Goal: Find specific page/section: Find specific page/section

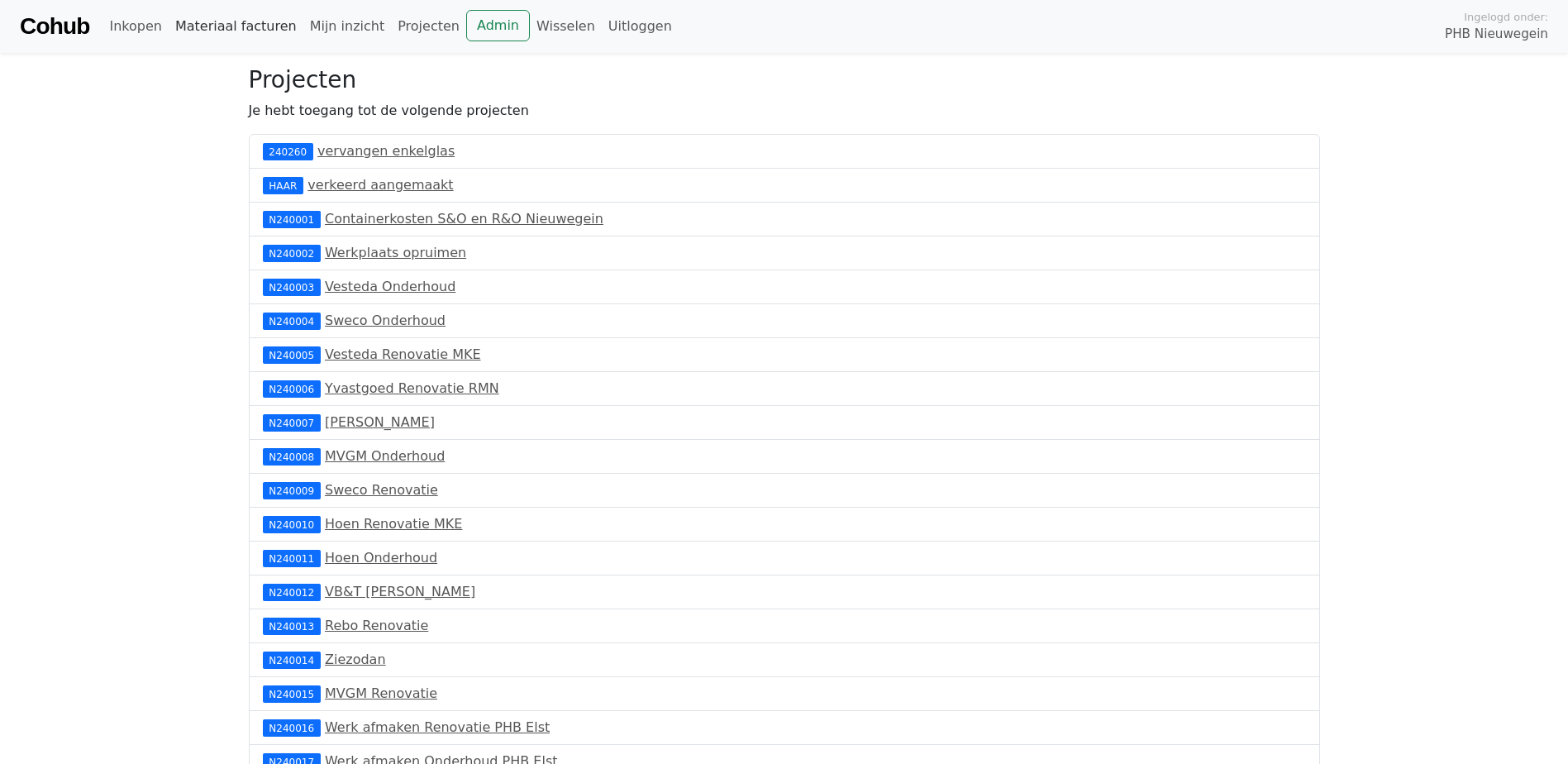
click at [275, 30] on link "Materiaal facturen" at bounding box center [236, 26] width 135 height 33
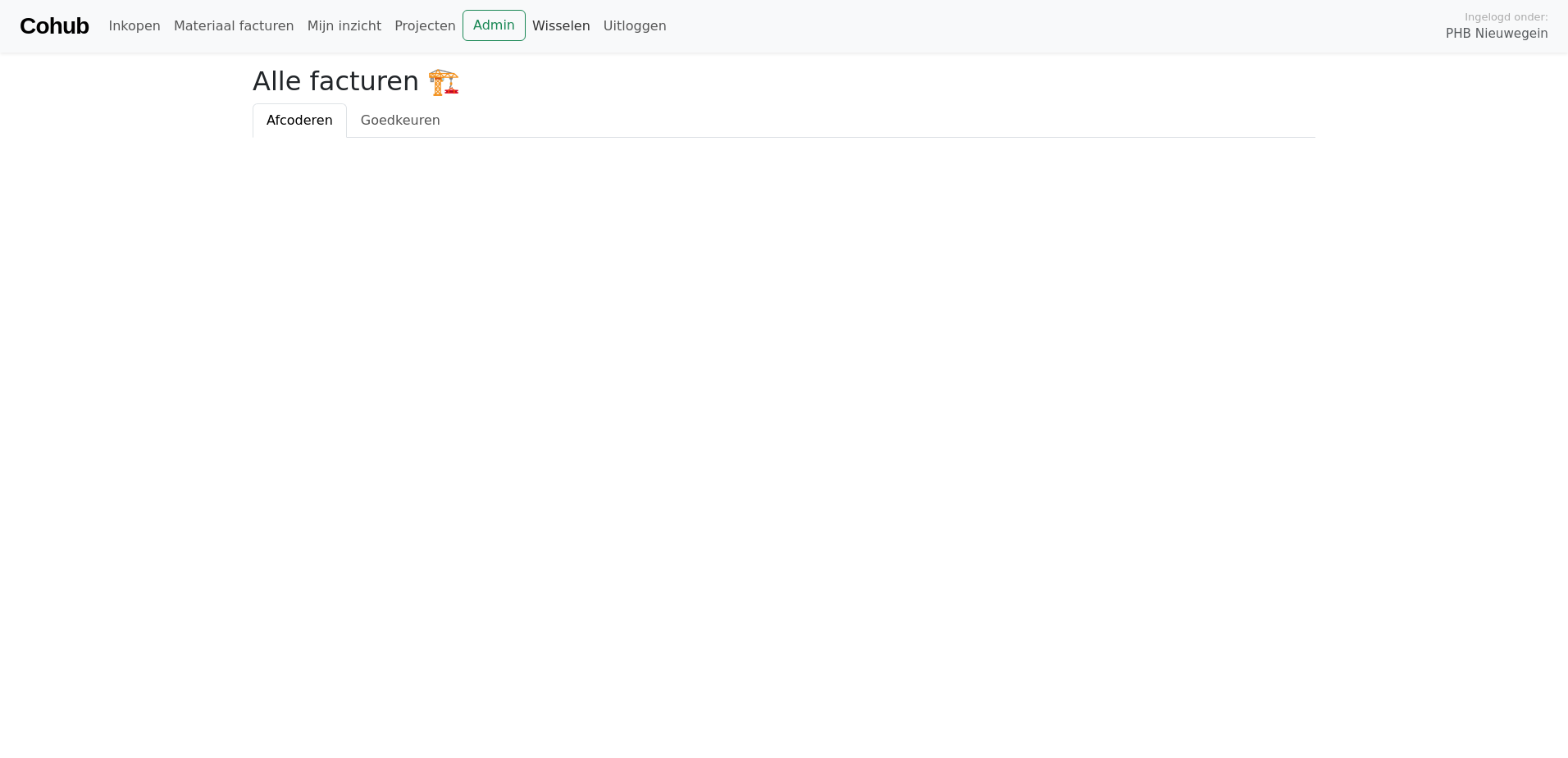
click at [525, 28] on link "Wisselen" at bounding box center [561, 26] width 71 height 33
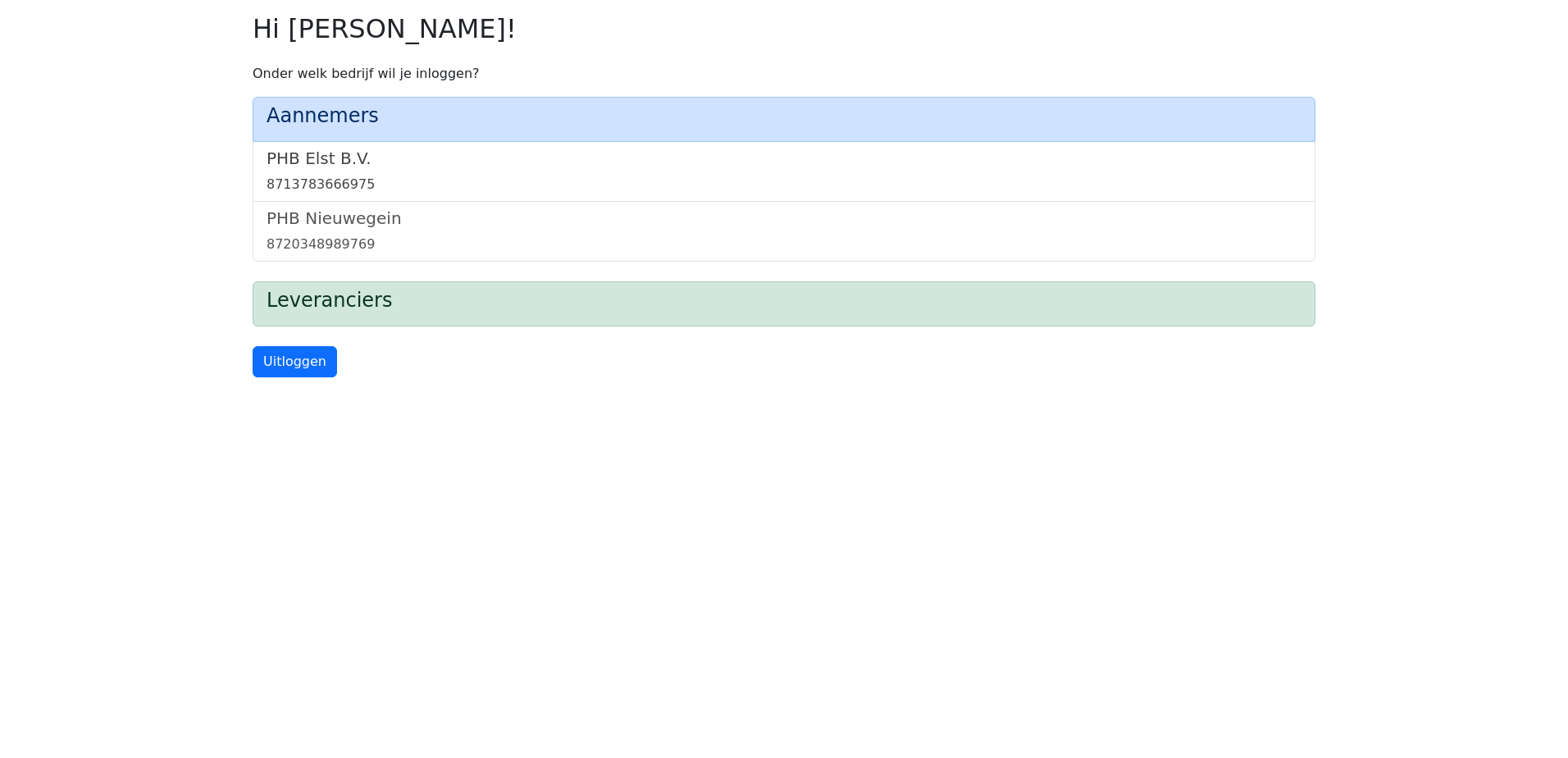
click at [386, 154] on h5 "PHB Elst B.V." at bounding box center [784, 158] width 1035 height 20
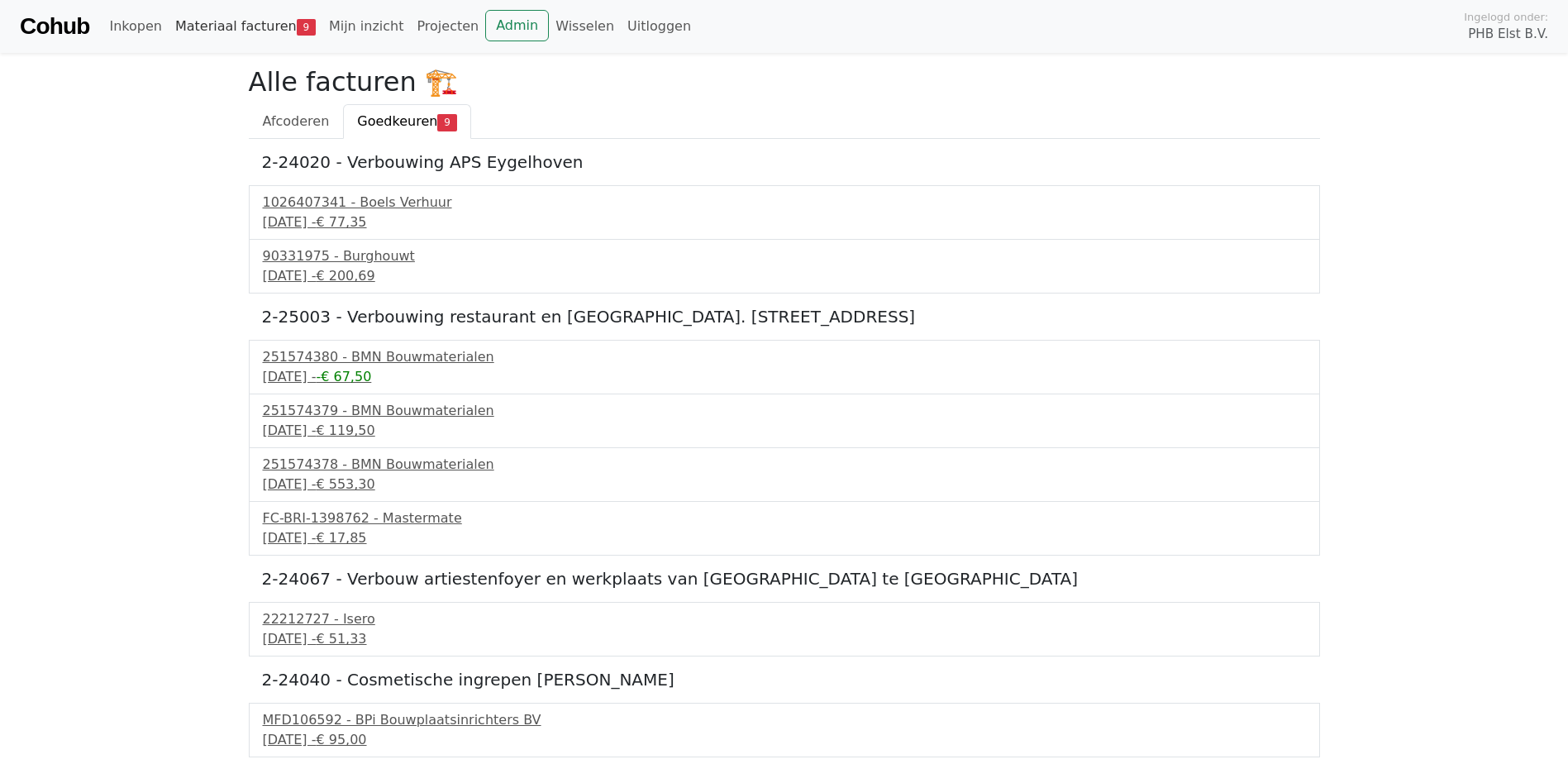
click at [212, 26] on link "Materiaal facturen 9" at bounding box center [246, 26] width 154 height 33
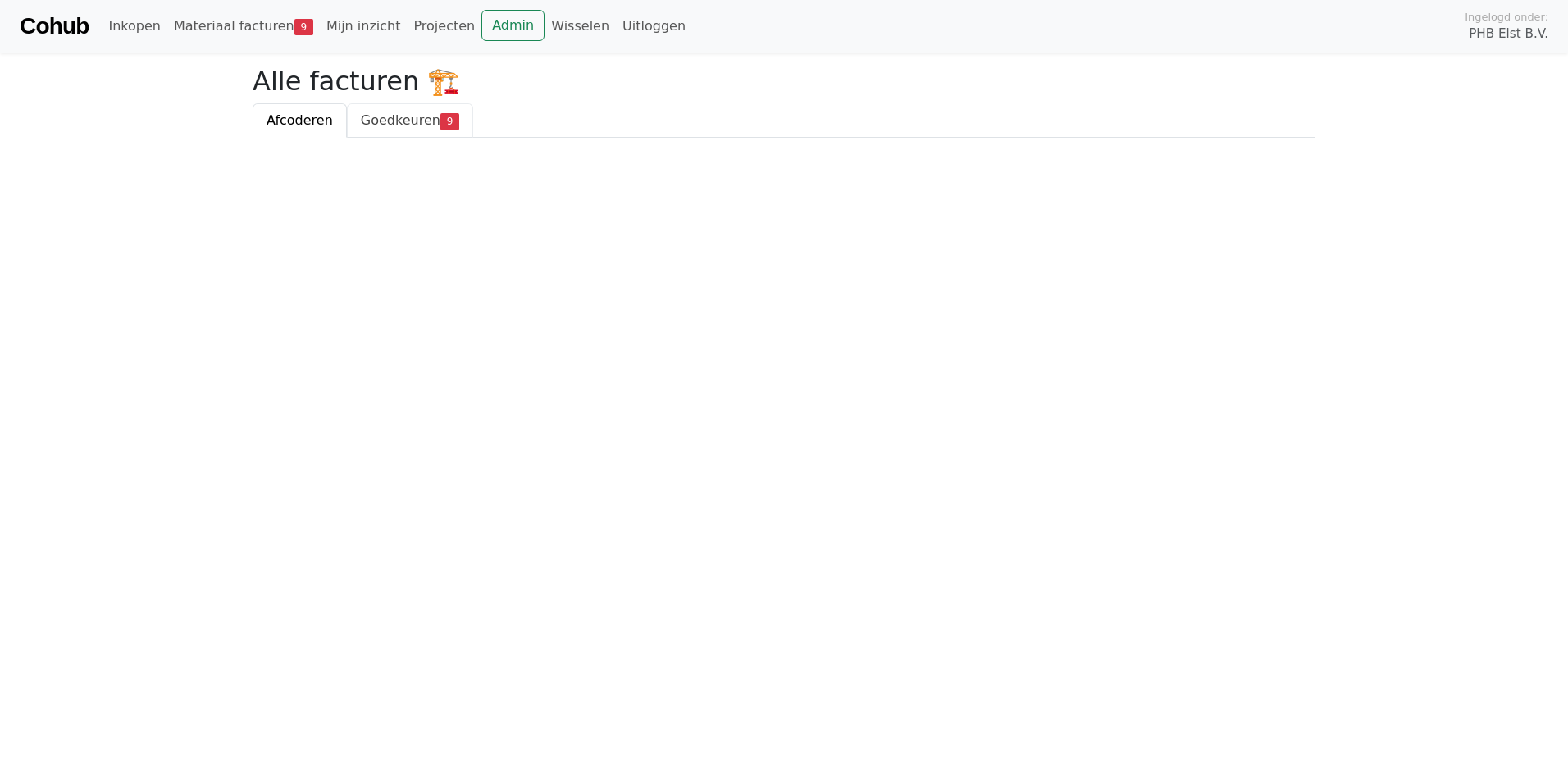
click at [400, 114] on span "Goedkeuren" at bounding box center [400, 121] width 80 height 16
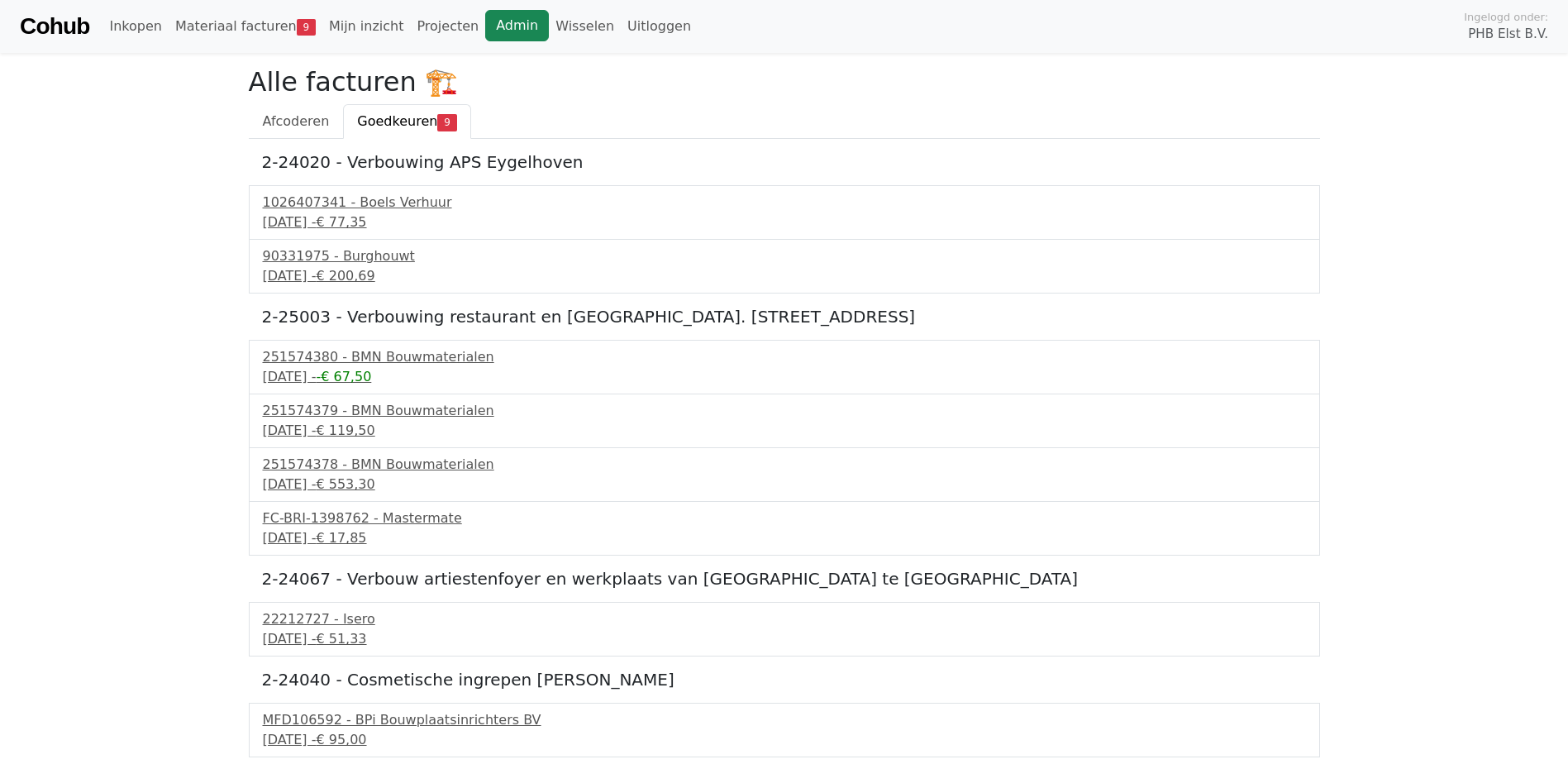
click at [485, 24] on link "Admin" at bounding box center [517, 25] width 64 height 31
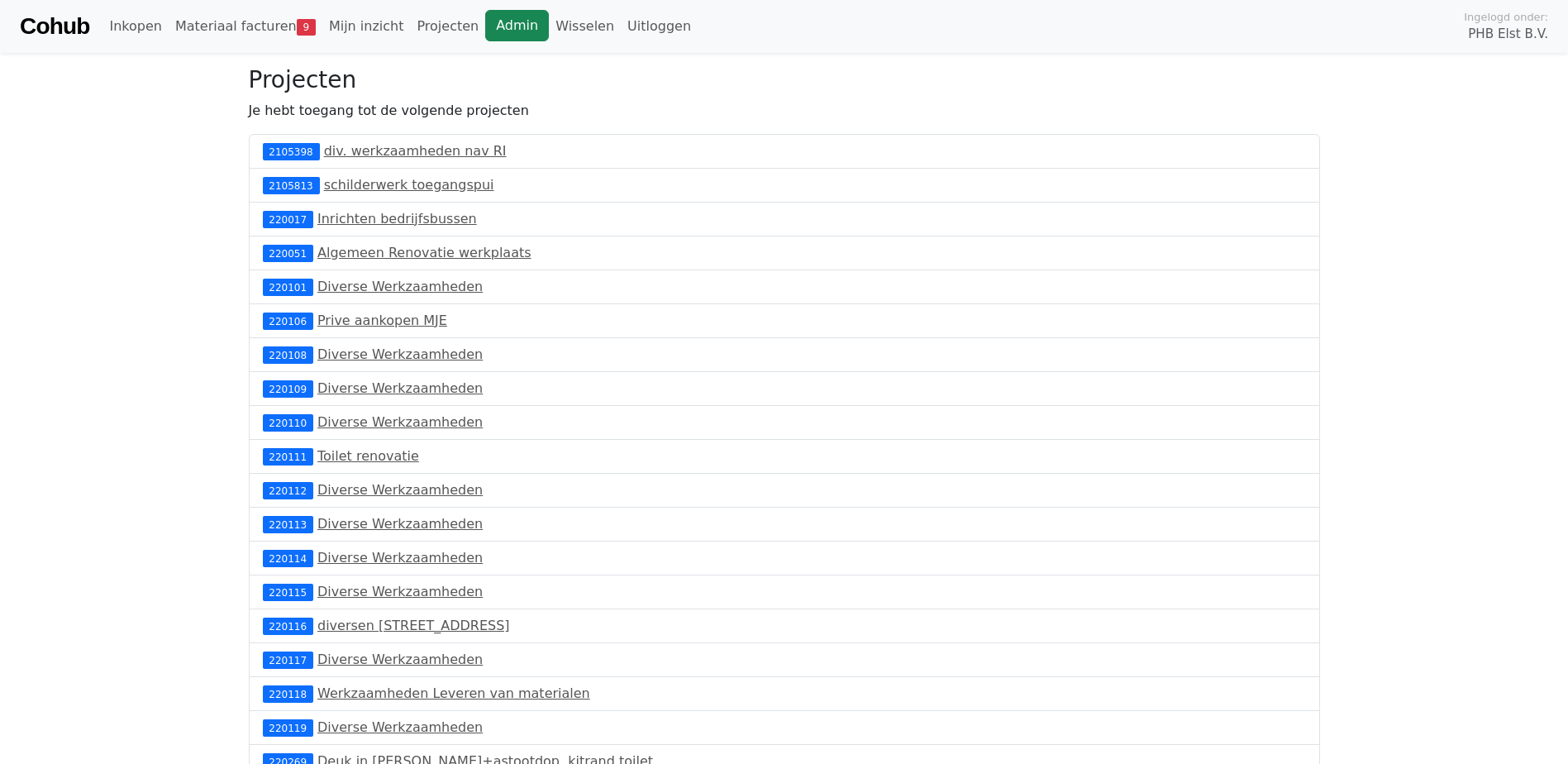
click at [485, 38] on link "Admin" at bounding box center [517, 25] width 64 height 31
